Goal: Task Accomplishment & Management: Complete application form

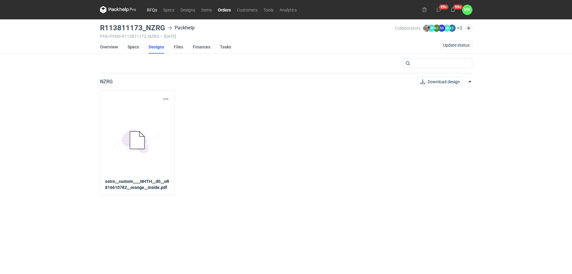
click at [151, 8] on link "RFQs" at bounding box center [152, 9] width 16 height 7
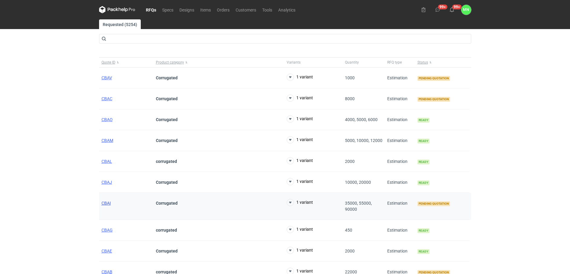
click at [107, 203] on span "CBAI" at bounding box center [106, 202] width 9 height 5
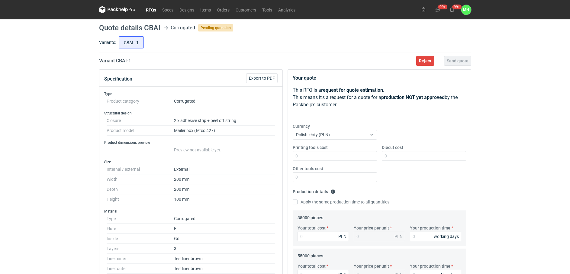
click at [150, 10] on link "RFQs" at bounding box center [151, 9] width 16 height 7
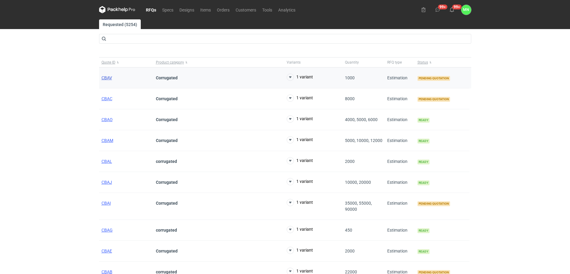
click at [110, 77] on span "CBAV" at bounding box center [107, 77] width 11 height 5
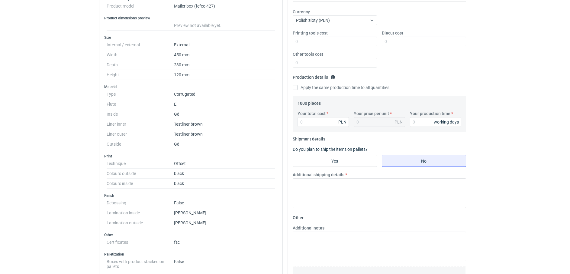
scroll to position [113, 0]
drag, startPoint x: 299, startPoint y: 106, endPoint x: 305, endPoint y: 104, distance: 6.3
click at [305, 104] on legend "1000 pieces" at bounding box center [309, 102] width 23 height 7
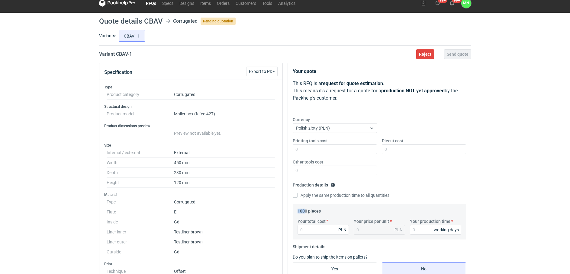
scroll to position [0, 0]
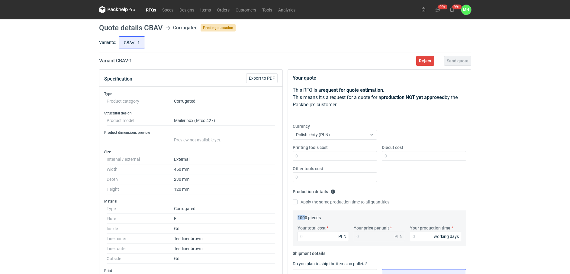
click at [151, 6] on link "RFQs" at bounding box center [151, 9] width 16 height 7
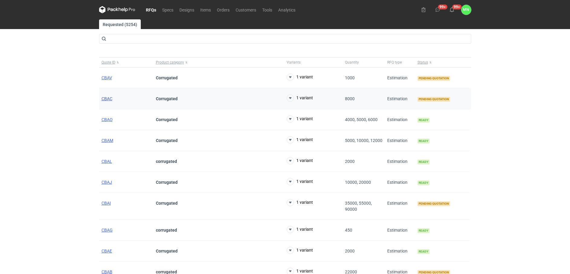
click at [107, 97] on span "CBAC" at bounding box center [107, 98] width 11 height 5
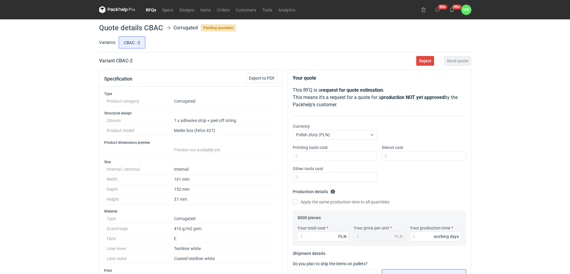
click at [147, 9] on link "RFQs" at bounding box center [151, 9] width 16 height 7
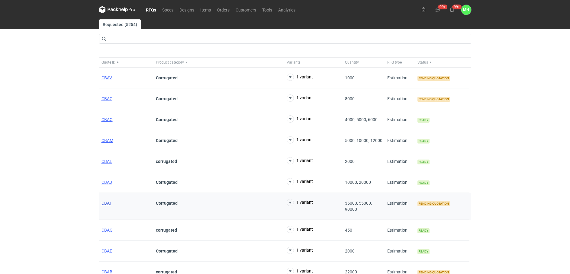
click at [104, 203] on span "CBAI" at bounding box center [106, 202] width 9 height 5
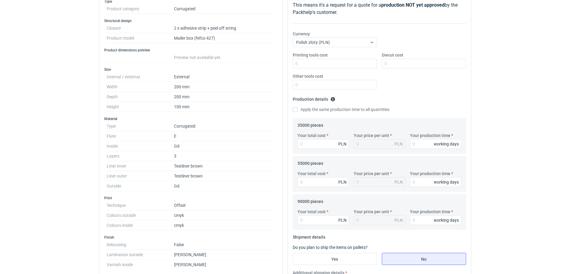
scroll to position [113, 0]
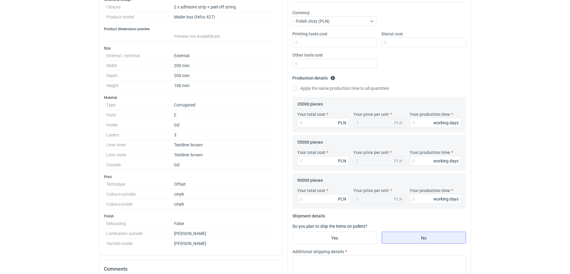
drag, startPoint x: 7, startPoint y: 144, endPoint x: 19, endPoint y: 144, distance: 12.1
click at [7, 144] on div "RFQs Specs Designs Items Orders Customers Tools Analytics 99+ 99+ MN Małgorzata…" at bounding box center [285, 24] width 570 height 274
click at [334, 271] on textarea "Additional shipping details" at bounding box center [379, 270] width 173 height 30
click at [317, 124] on input "Your total cost" at bounding box center [323, 123] width 51 height 10
type input "92400"
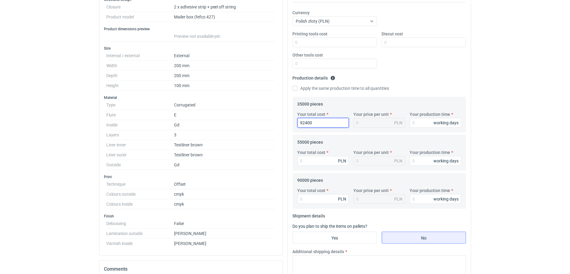
type input "2.64"
type input "92400"
type input "15"
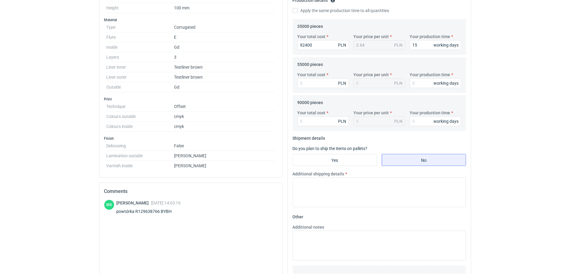
scroll to position [227, 0]
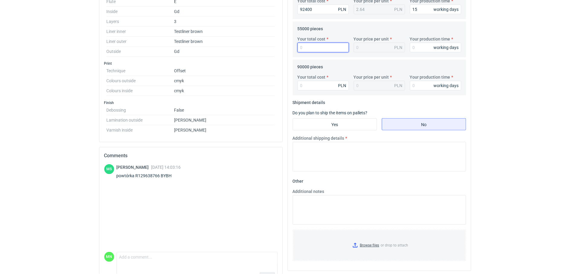
click at [312, 47] on input "Your total cost" at bounding box center [323, 48] width 51 height 10
type input "14250"
type input "0.26"
type input "14250"
type input "15"
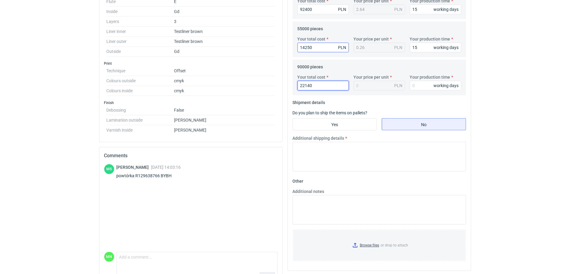
type input "221400"
type input "2.46"
type input "221400"
click at [305, 47] on input "14250" at bounding box center [323, 48] width 51 height 10
type input "140250"
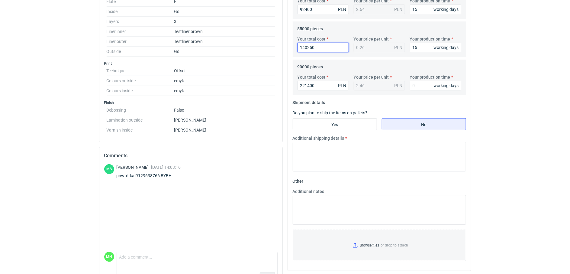
type input "2.55"
type input "140250"
click at [355, 122] on input "Yes" at bounding box center [335, 123] width 84 height 11
radio input "true"
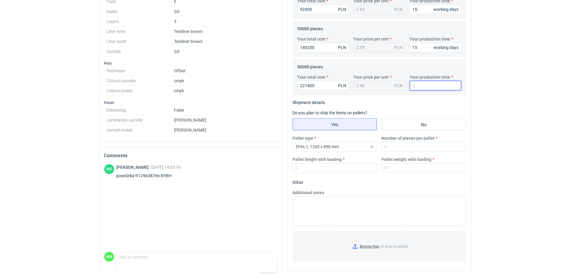
click at [419, 89] on input "Your production time" at bounding box center [435, 86] width 51 height 10
type input "15"
click at [399, 167] on input "Pallet weight with loading" at bounding box center [424, 168] width 84 height 10
type input "540"
click at [387, 149] on input "Number of pieces per pallet" at bounding box center [424, 147] width 84 height 10
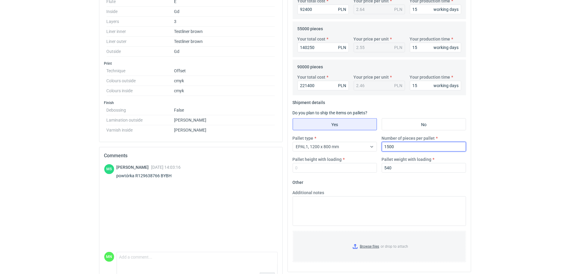
type input "1500"
type input "1800"
click at [374, 244] on input "Browse files or drop to attach" at bounding box center [379, 246] width 172 height 30
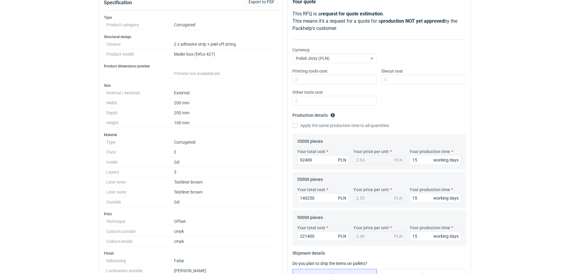
scroll to position [0, 0]
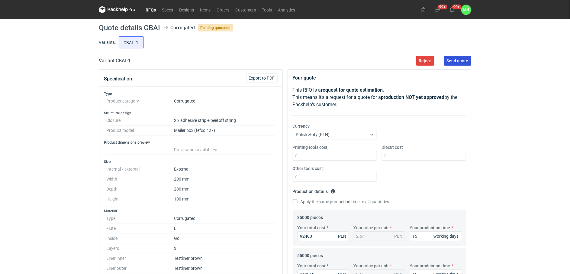
click at [459, 59] on span "Send quote" at bounding box center [458, 61] width 22 height 4
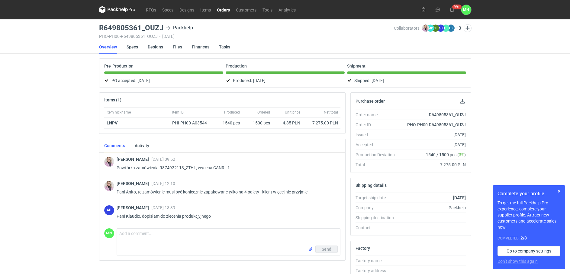
click at [559, 186] on div "Complete your profile To get the full Packhelp Pro experience, complete your su…" at bounding box center [529, 227] width 73 height 84
click at [559, 191] on button "button" at bounding box center [559, 190] width 7 height 7
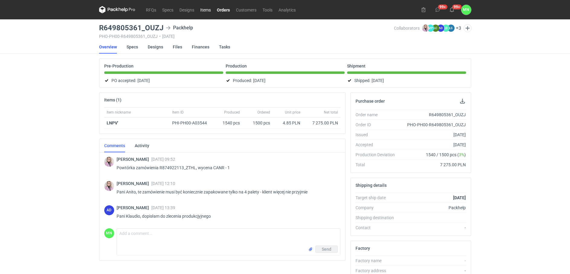
click at [211, 8] on link "Items" at bounding box center [205, 9] width 17 height 7
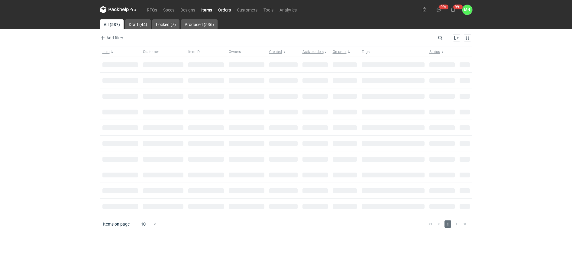
click at [219, 10] on link "Orders" at bounding box center [224, 9] width 19 height 7
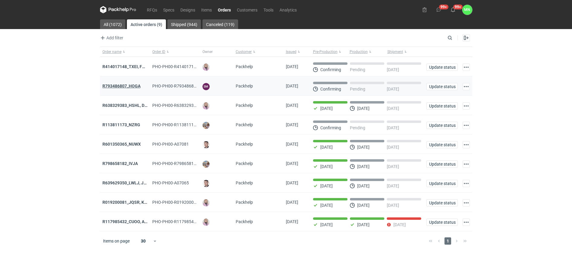
click at [128, 84] on strong "R793486807_HOGA" at bounding box center [121, 85] width 38 height 5
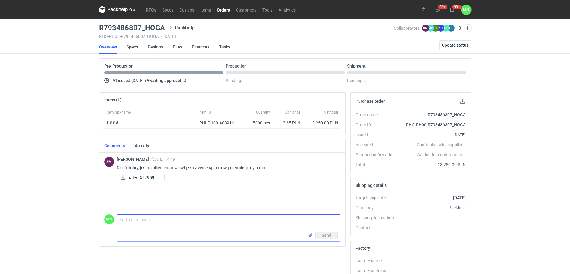
click at [190, 218] on textarea "Comment message" at bounding box center [228, 222] width 223 height 17
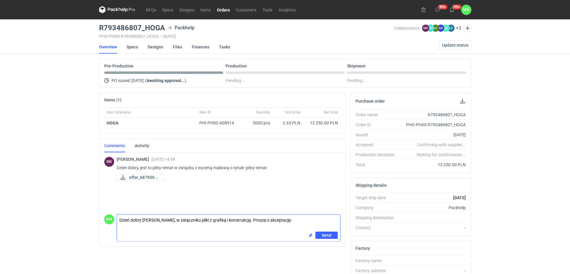
paste textarea "KT 732_4846_K_V1"
paste textarea "KT 732_15348_G_V1 (1)"
paste textarea "grafika przesłana od klienta ma 210 dpi, rekomendowane 300 dpi"
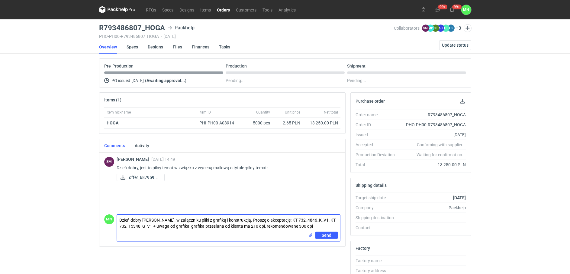
type textarea "Dzień dobry Panie Sebastianie, w załączniku pliki z grafiką i konstrukcją. Pros…"
click at [310, 235] on input "file" at bounding box center [310, 235] width 5 height 6
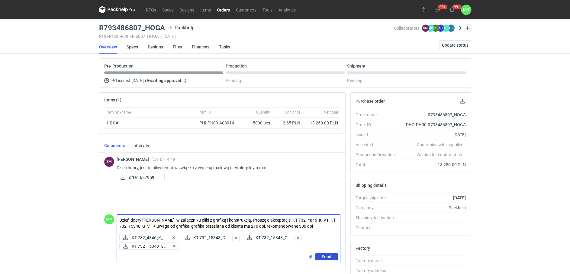
click at [324, 257] on span "Send" at bounding box center [327, 256] width 10 height 4
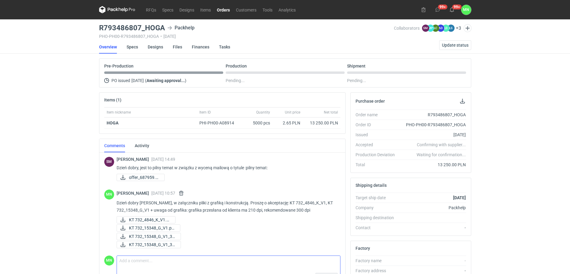
click at [142, 264] on textarea "Comment message" at bounding box center [228, 263] width 223 height 17
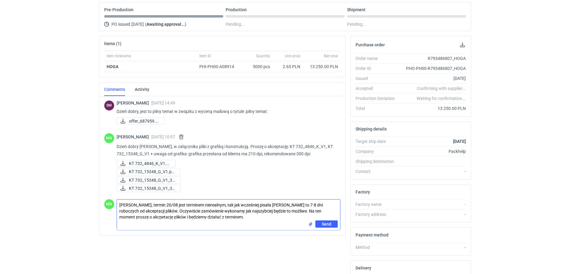
scroll to position [77, 0]
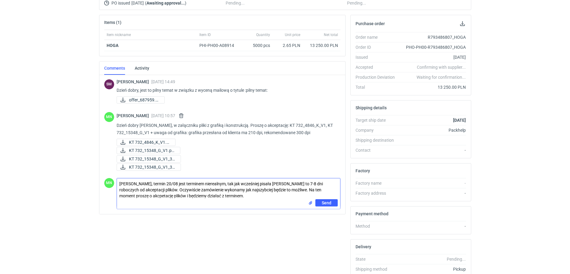
drag, startPoint x: 165, startPoint y: 191, endPoint x: 157, endPoint y: 195, distance: 8.5
click at [155, 195] on textarea "Panie Sebastianie, termin 20/08 jest terminem nierealnym, tak jak wcześniej pis…" at bounding box center [228, 188] width 223 height 21
type textarea "Panie Sebastianie, termin 20/08 jest terminem nierealnym, tak jak wcześniej pis…"
click at [329, 202] on span "Send" at bounding box center [327, 202] width 10 height 4
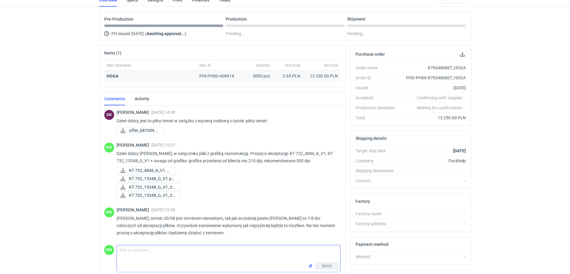
scroll to position [0, 0]
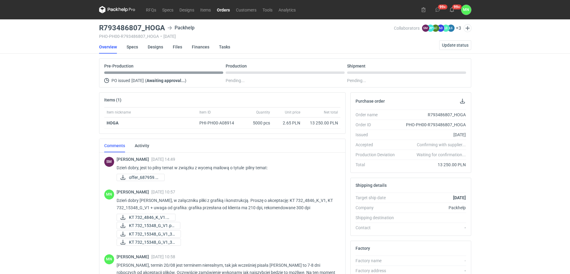
click at [219, 11] on link "Orders" at bounding box center [223, 9] width 19 height 7
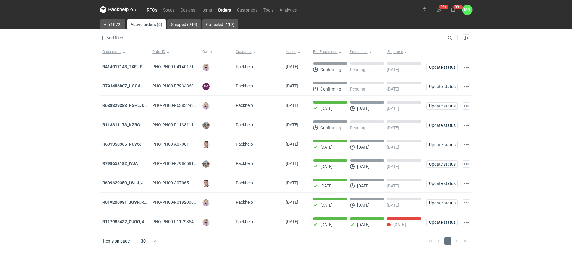
click at [146, 11] on link "RFQs" at bounding box center [152, 9] width 16 height 7
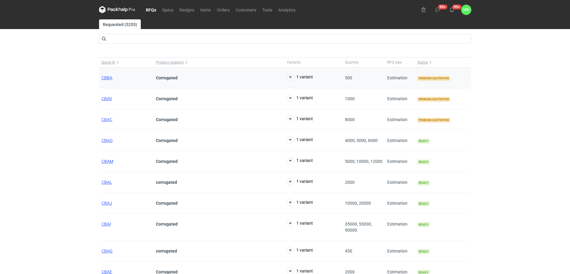
click at [105, 74] on div "CBBA" at bounding box center [126, 77] width 54 height 21
drag, startPoint x: 106, startPoint y: 81, endPoint x: 107, endPoint y: 78, distance: 3.1
click at [106, 80] on div "CBBA" at bounding box center [126, 77] width 54 height 21
click at [107, 78] on span "CBBA" at bounding box center [107, 77] width 11 height 5
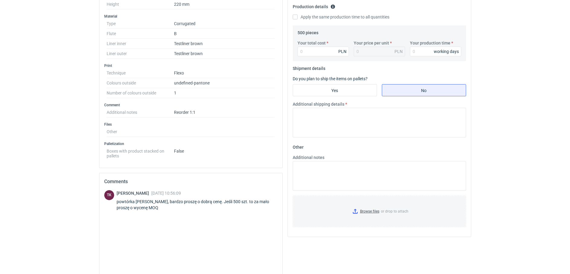
scroll to position [189, 0]
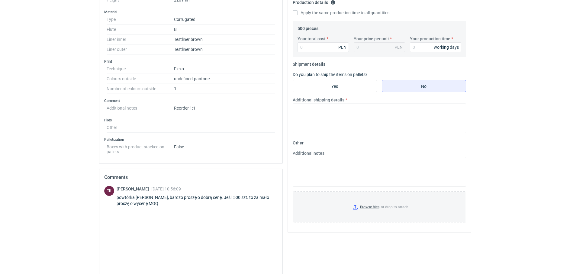
click at [141, 196] on div "powtórka REXM, bardzo proszę o dobrą cenę. Jeśli 500 szt. to za mało proszę o w…" at bounding box center [197, 200] width 161 height 12
copy div "REXM"
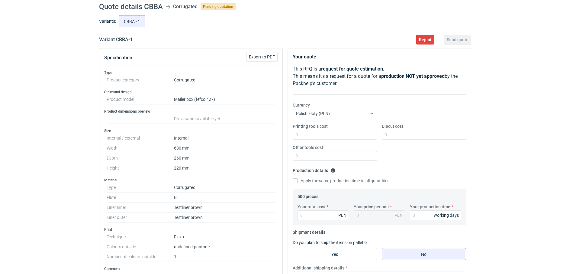
scroll to position [0, 0]
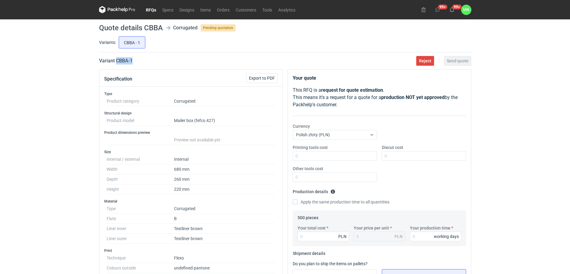
drag, startPoint x: 135, startPoint y: 63, endPoint x: 116, endPoint y: 61, distance: 19.1
click at [116, 61] on div "Variant CBBA - 1 Reject Send quote" at bounding box center [285, 60] width 372 height 7
copy h2 "CBBA - 1"
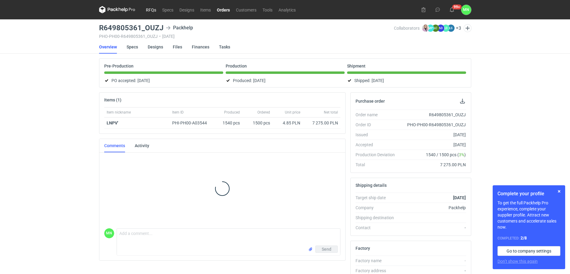
click at [151, 9] on link "RFQs" at bounding box center [151, 9] width 16 height 7
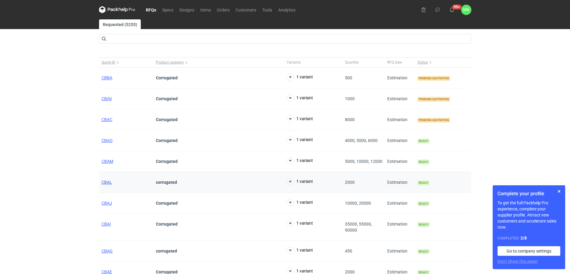
click at [110, 183] on span "CBAL" at bounding box center [107, 182] width 11 height 5
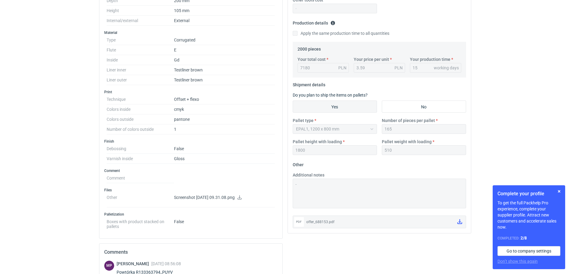
scroll to position [151, 0]
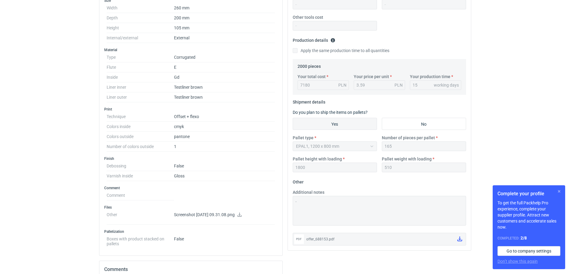
drag, startPoint x: 559, startPoint y: 191, endPoint x: 542, endPoint y: 193, distance: 17.1
click at [559, 191] on button "button" at bounding box center [559, 190] width 7 height 7
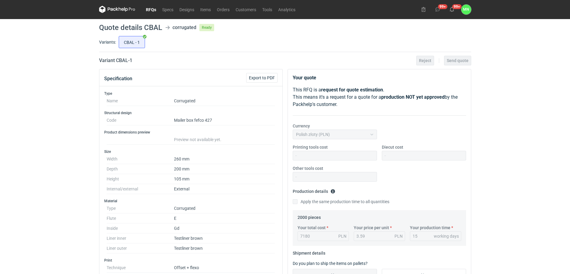
scroll to position [0, 0]
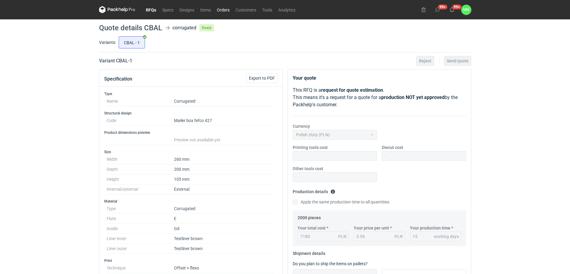
click at [222, 8] on link "Orders" at bounding box center [223, 9] width 19 height 7
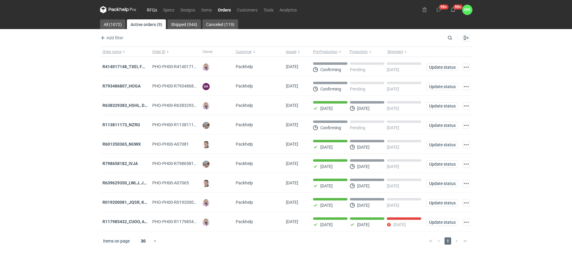
click at [150, 9] on link "RFQs" at bounding box center [152, 9] width 16 height 7
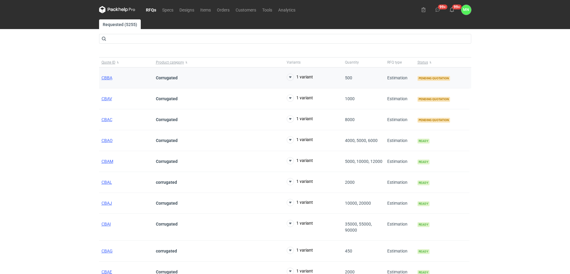
click at [112, 80] on div "CBBA" at bounding box center [126, 77] width 54 height 21
click at [110, 77] on span "CBBA" at bounding box center [107, 77] width 11 height 5
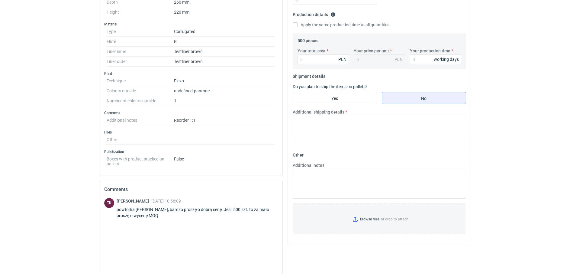
scroll to position [189, 0]
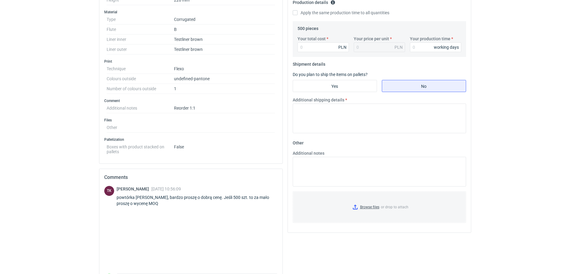
click at [142, 196] on div "powtórka REXM, bardzo proszę o dobrą cenę. Jeśli 500 szt. to za mało proszę o w…" at bounding box center [197, 200] width 161 height 12
copy div "REXM"
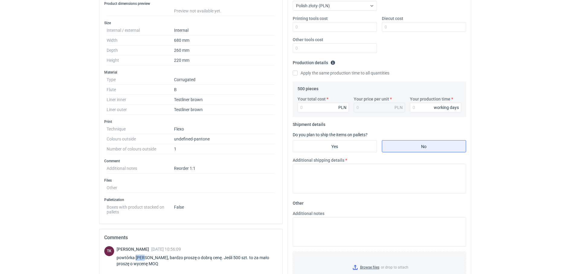
scroll to position [151, 0]
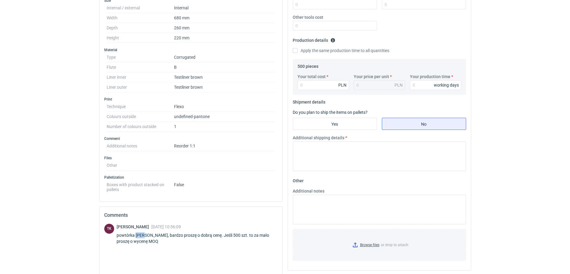
click at [141, 234] on div "powtórka REXM, bardzo proszę o dobrą cenę. Jeśli 500 szt. to za mało proszę o w…" at bounding box center [197, 238] width 161 height 12
click at [139, 236] on div "powtórka REXM, bardzo proszę o dobrą cenę. Jeśli 500 szt. to za mało proszę o w…" at bounding box center [197, 238] width 161 height 12
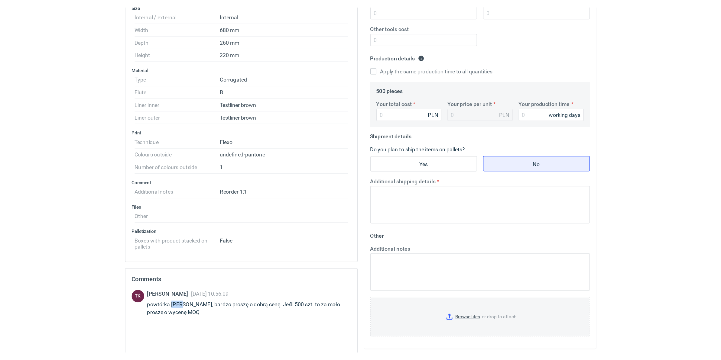
scroll to position [143, 0]
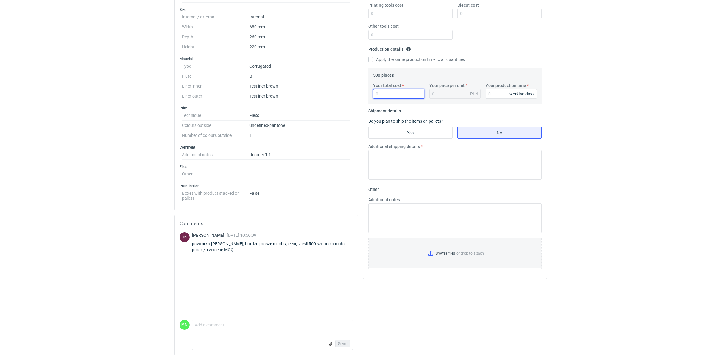
click at [392, 92] on input "Your total cost" at bounding box center [398, 94] width 51 height 10
click at [395, 91] on input "Your total cost" at bounding box center [398, 94] width 51 height 10
type input "2690"
type input "5.38"
type input "2690"
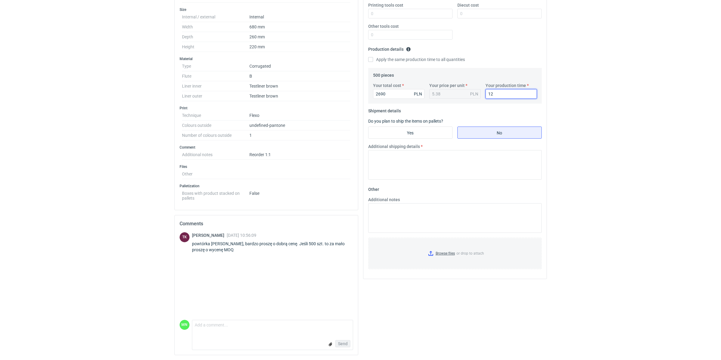
type input "12"
click at [381, 130] on input "Yes" at bounding box center [410, 132] width 84 height 11
radio input "true"
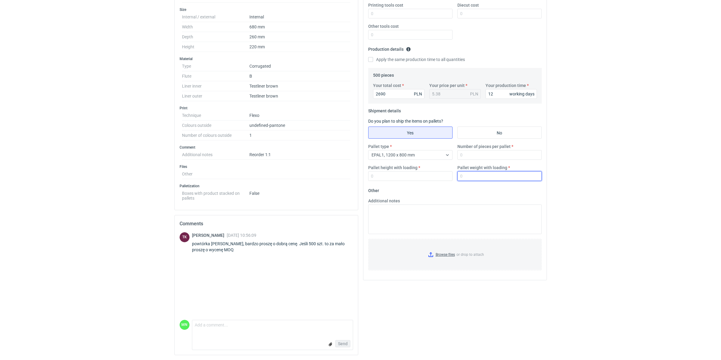
click at [468, 177] on input "Pallet weight with loading" at bounding box center [499, 176] width 84 height 10
type input "560"
click at [470, 154] on input "Number of pieces per pallet" at bounding box center [499, 155] width 84 height 10
type input "550"
click at [431, 177] on input "Pallet height with loading" at bounding box center [410, 176] width 84 height 10
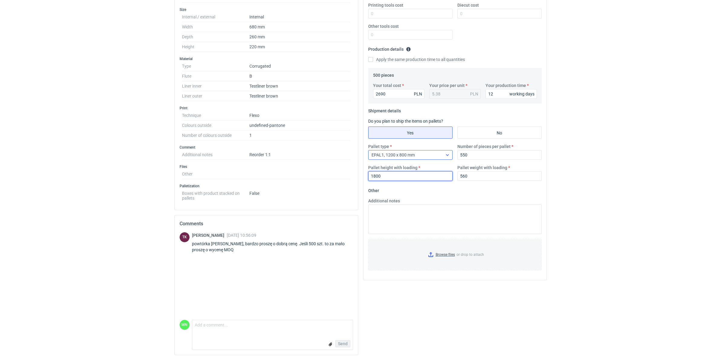
type input "1800"
click at [402, 153] on span "EPAL1, 1200 x 800 mm" at bounding box center [392, 155] width 43 height 5
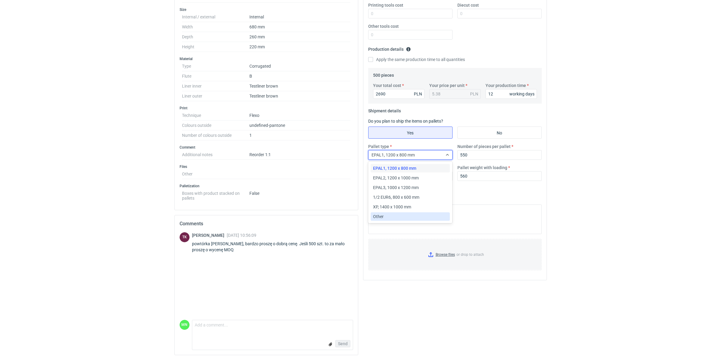
click at [403, 219] on div "Other" at bounding box center [410, 217] width 75 height 6
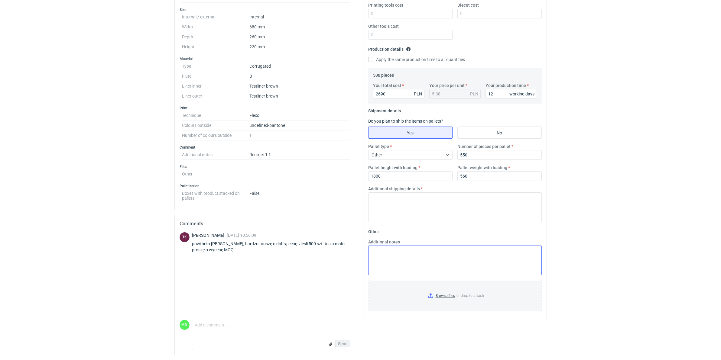
click at [403, 216] on textarea "Additional shipping details" at bounding box center [454, 208] width 173 height 30
click at [432, 202] on textarea "paleta 1600*1200" at bounding box center [454, 208] width 173 height 30
type textarea "p"
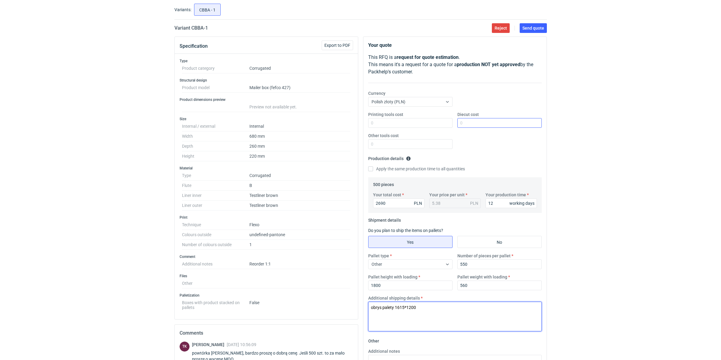
scroll to position [30, 0]
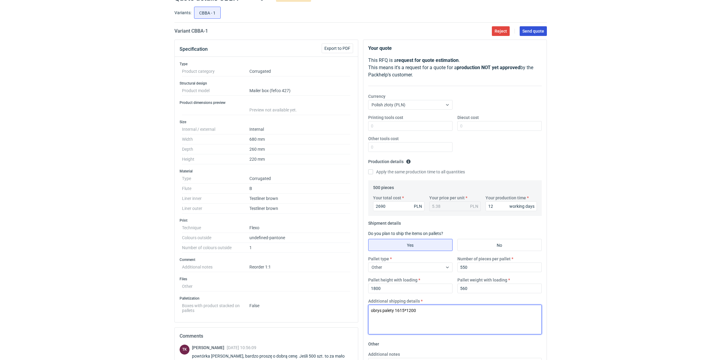
type textarea "obrys palety 1615*1200"
click at [533, 30] on span "Send quote" at bounding box center [533, 31] width 22 height 4
